Goal: Find specific page/section: Find specific page/section

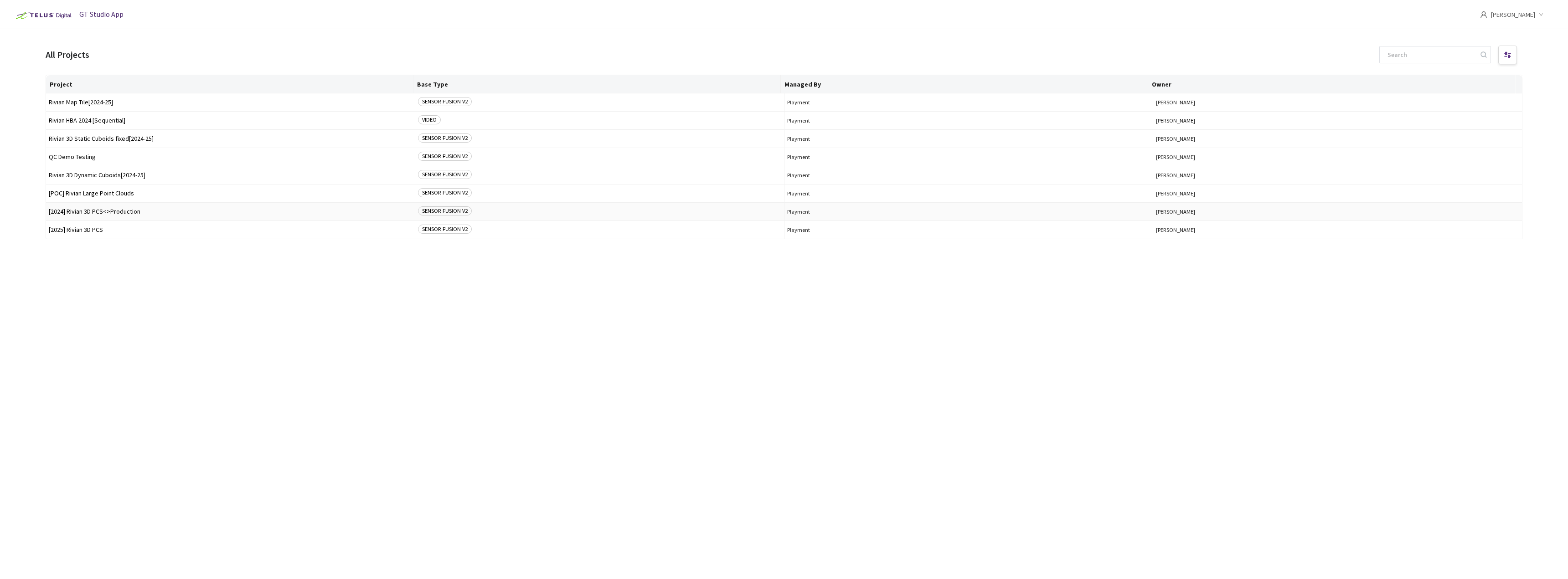
click at [100, 212] on span "[2024] Rivian 3D PCS<>Production" at bounding box center [230, 212] width 363 height 7
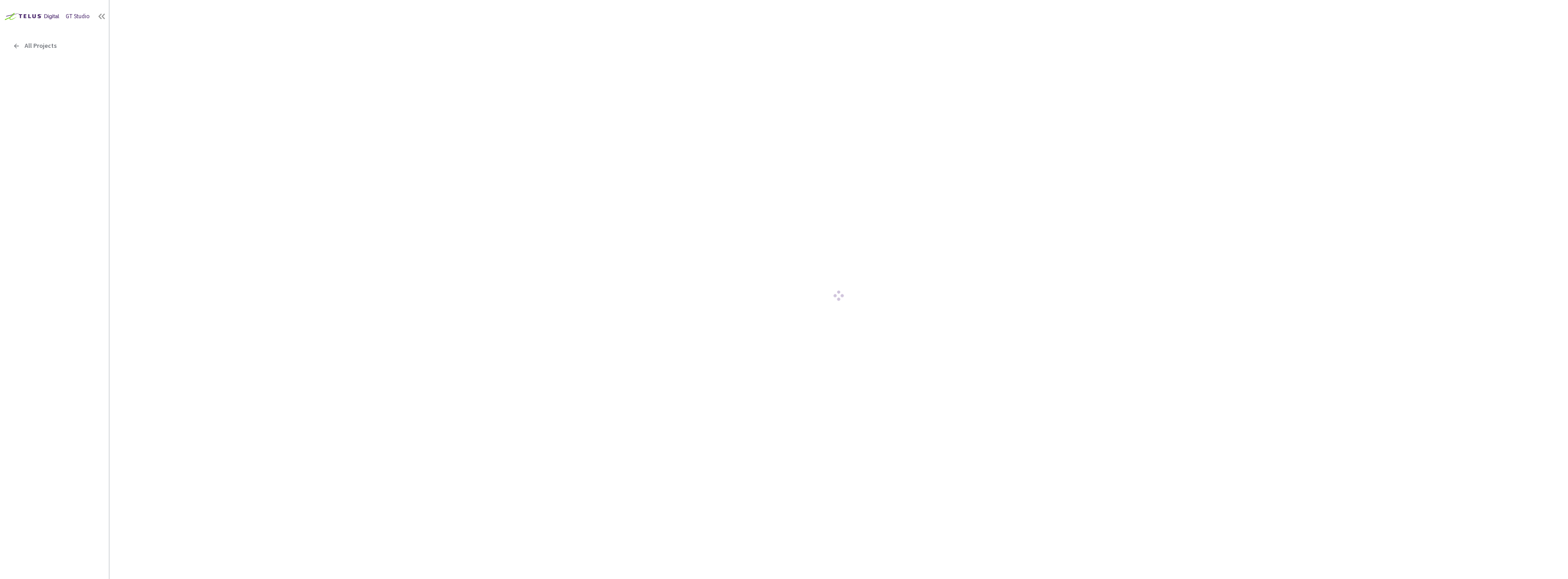
click at [79, 168] on div "GT Studio All Projects" at bounding box center [55, 272] width 109 height 544
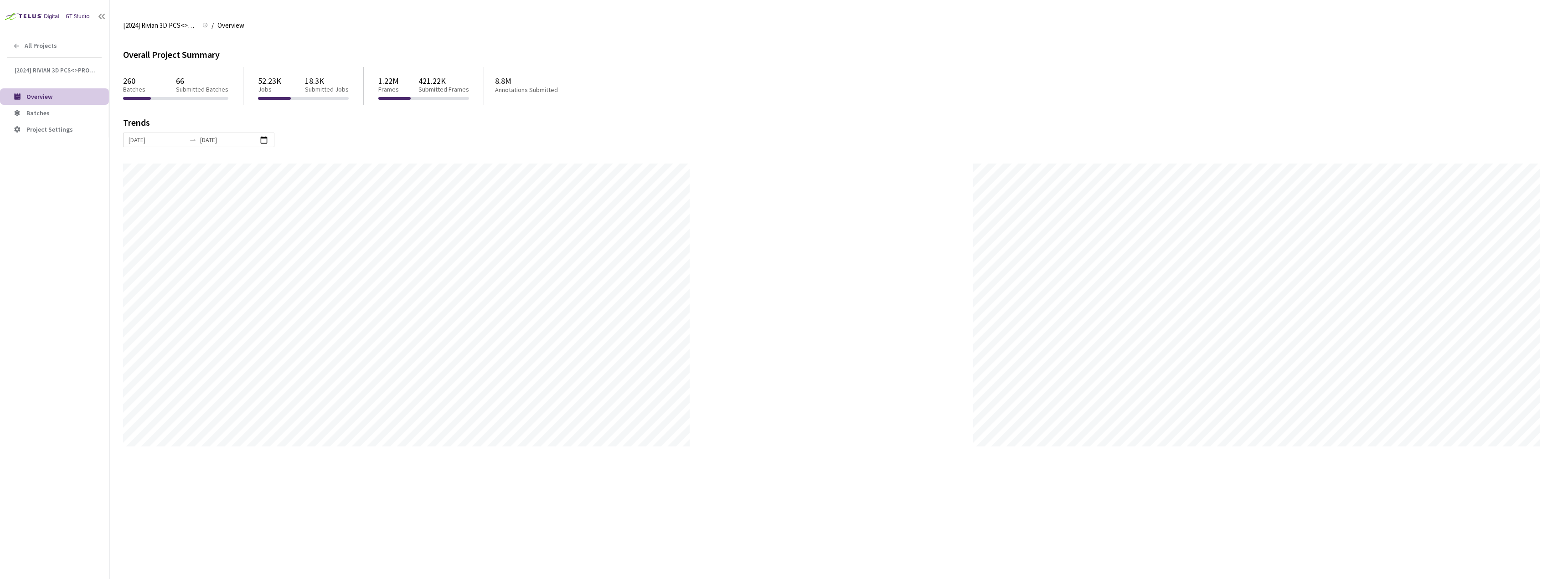
scroll to position [579, 1568]
click at [56, 117] on li "Batches" at bounding box center [55, 113] width 109 height 17
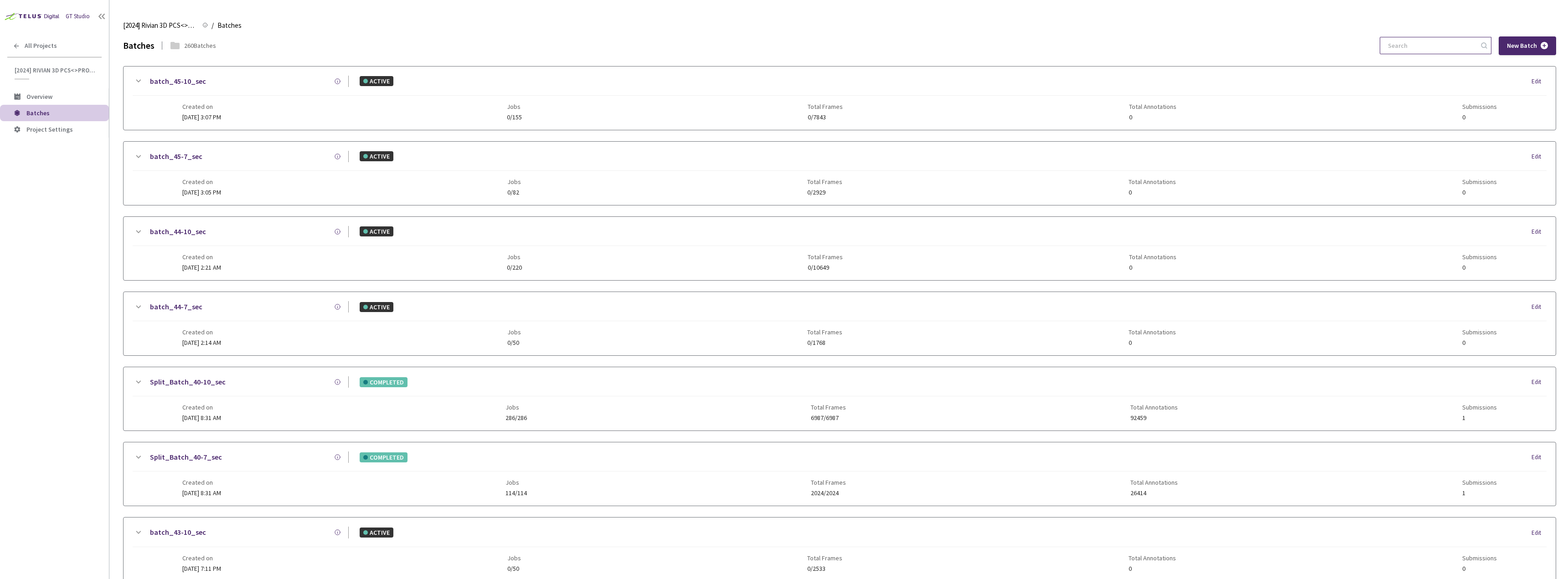
click at [1429, 52] on input at bounding box center [1431, 46] width 97 height 17
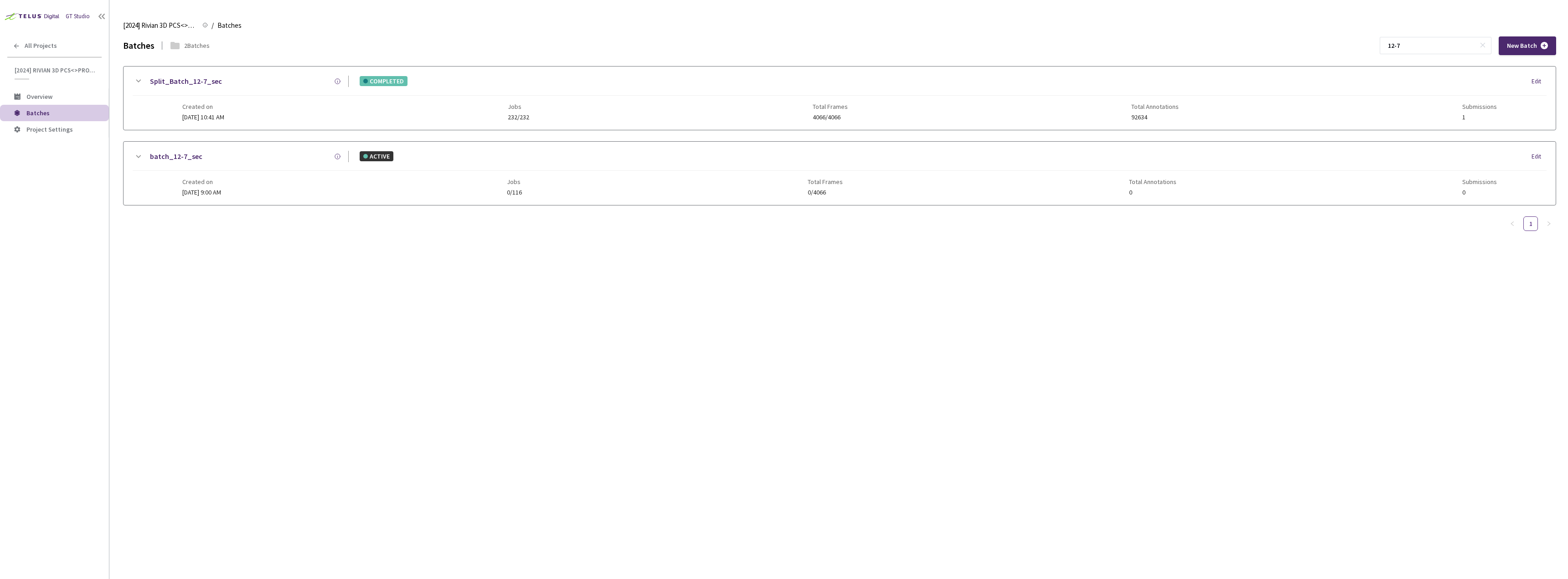
type input "12-7"
click at [254, 107] on div "Created on [DATE] 10:41 AM Jobs 232/232 Total Frames 4066/4066 Total Annotation…" at bounding box center [840, 107] width 1315 height 25
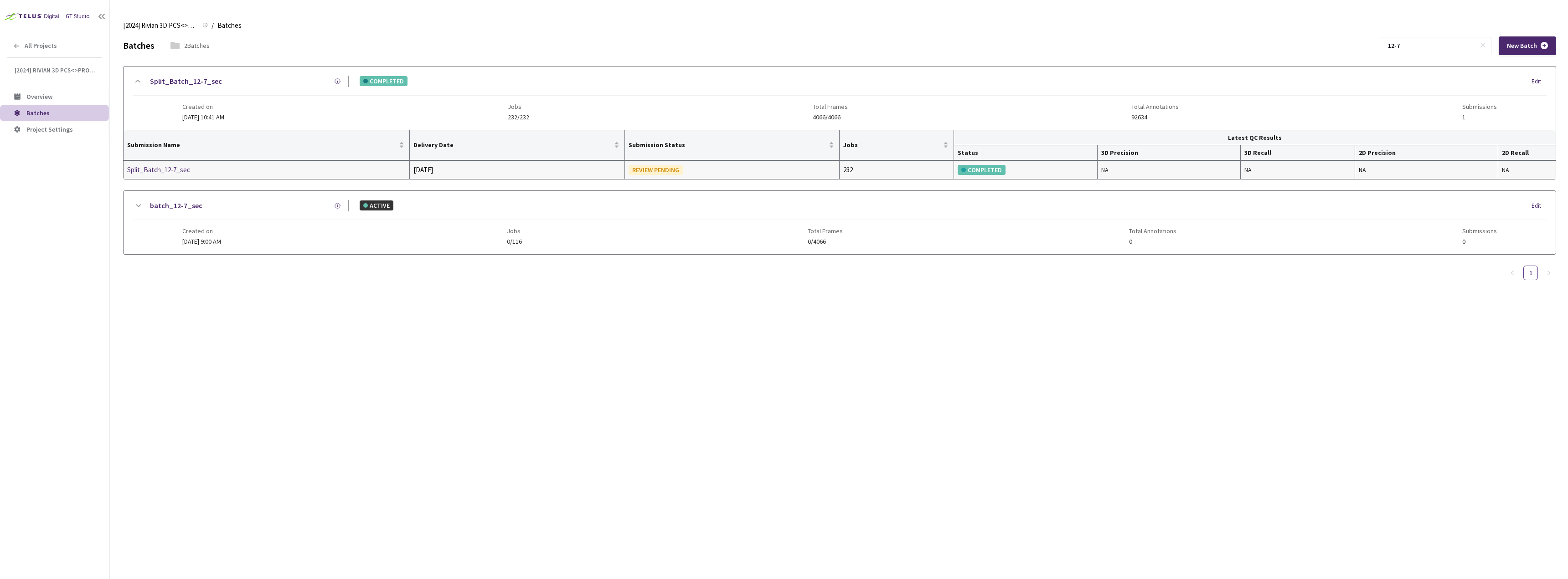
click at [182, 165] on div "Split_Batch_12-7_sec" at bounding box center [175, 170] width 96 height 11
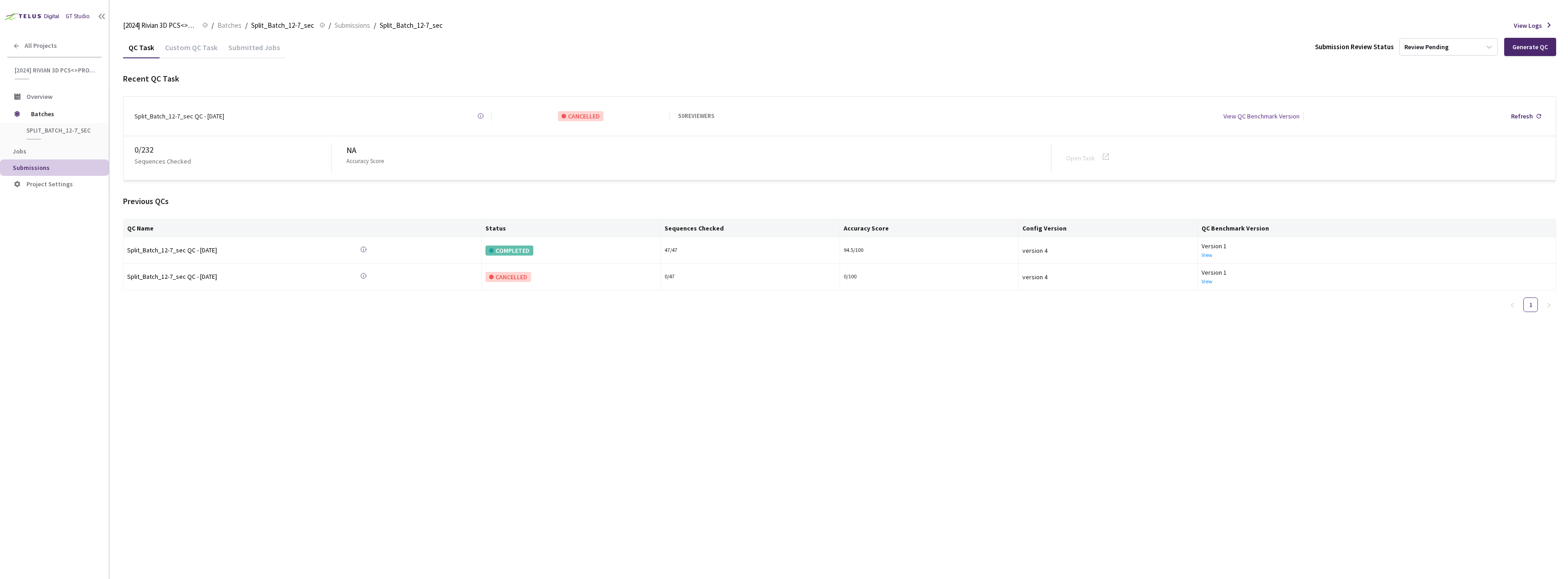
click at [180, 58] on div "Custom QC Task" at bounding box center [192, 51] width 64 height 16
click at [180, 46] on div "Custom QC Task" at bounding box center [192, 51] width 64 height 16
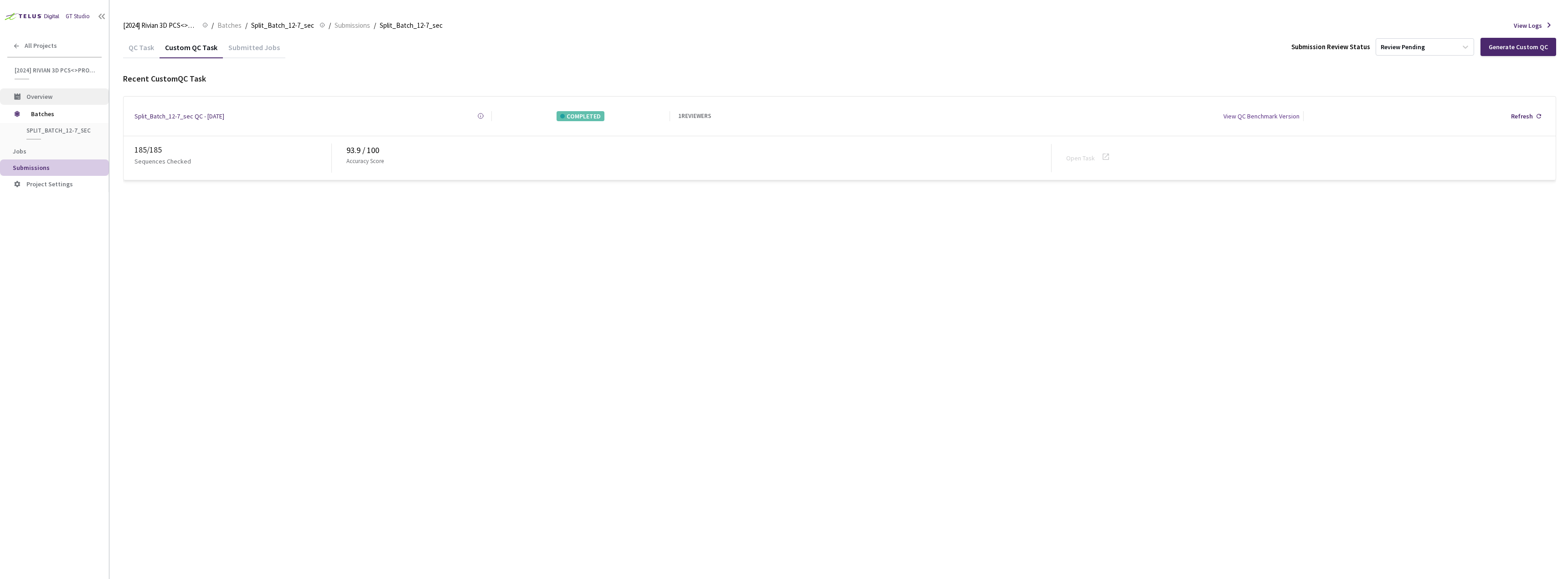
click at [48, 93] on span "Overview" at bounding box center [40, 96] width 26 height 8
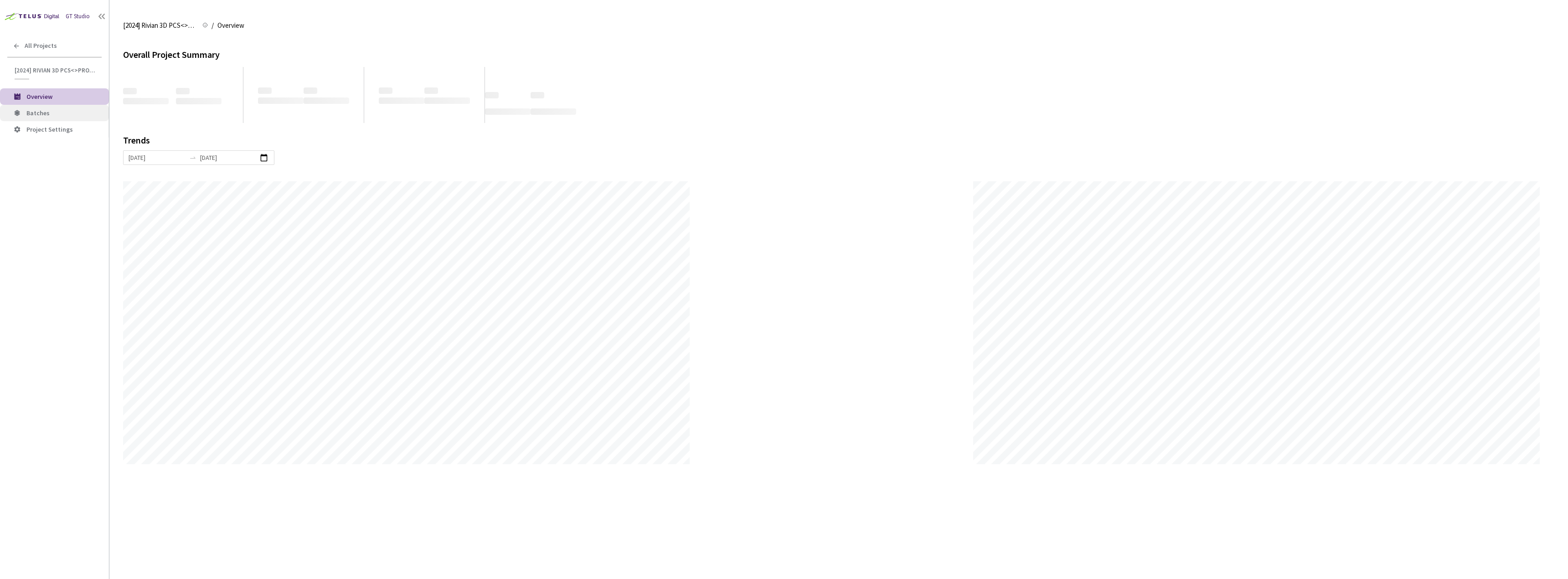
scroll to position [579, 1568]
click at [51, 115] on span "Batches" at bounding box center [65, 113] width 75 height 8
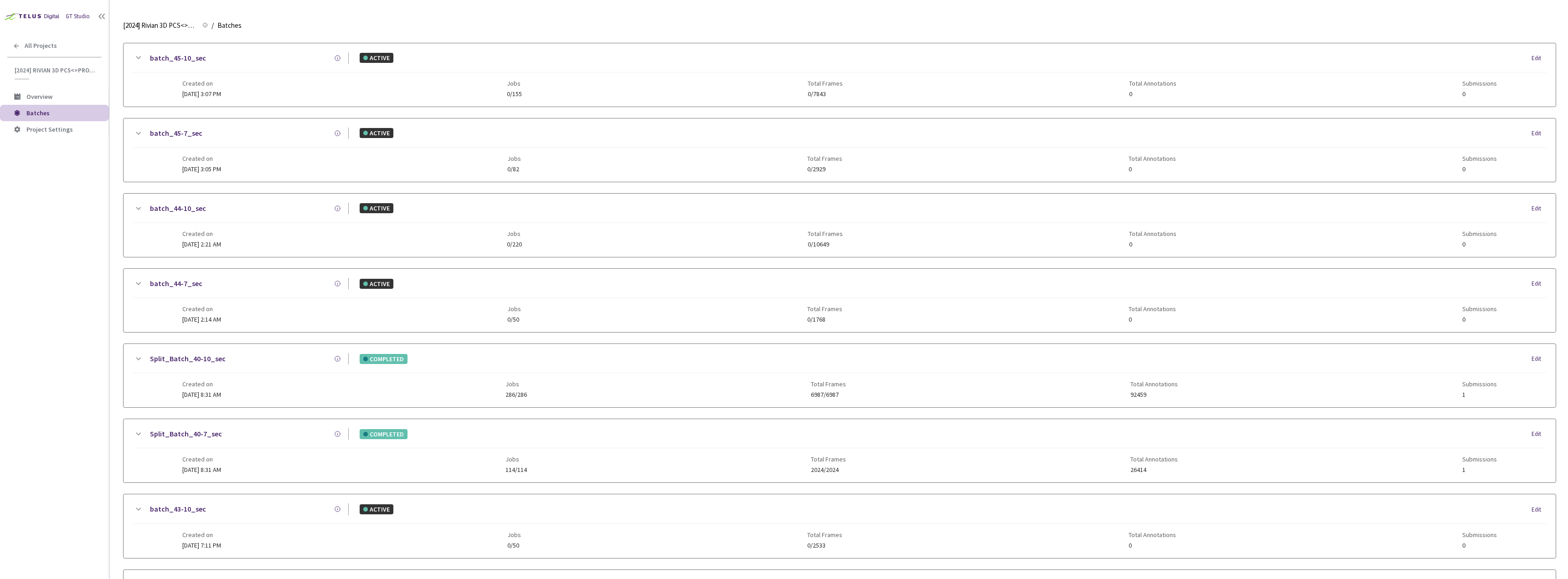
scroll to position [46, 0]
